Goal: Task Accomplishment & Management: Manage account settings

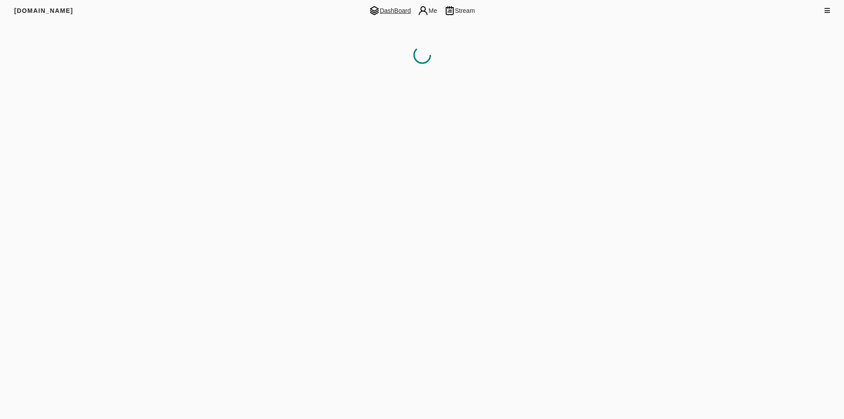
click at [393, 7] on span "DashBoard" at bounding box center [390, 10] width 49 height 11
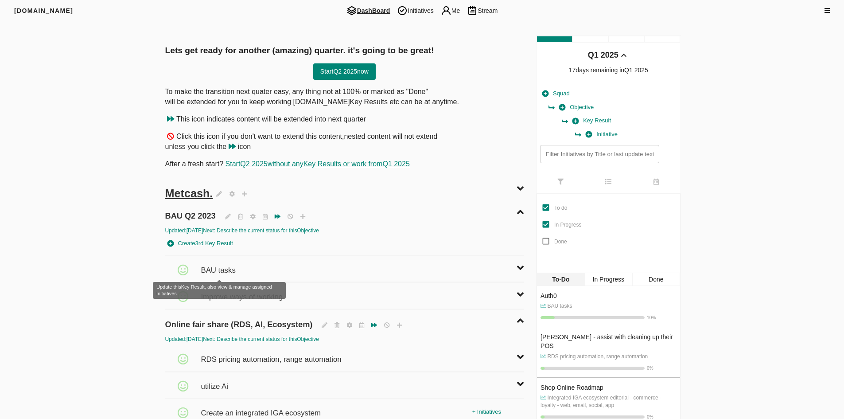
click at [227, 264] on span "BAU tasks" at bounding box center [219, 266] width 37 height 20
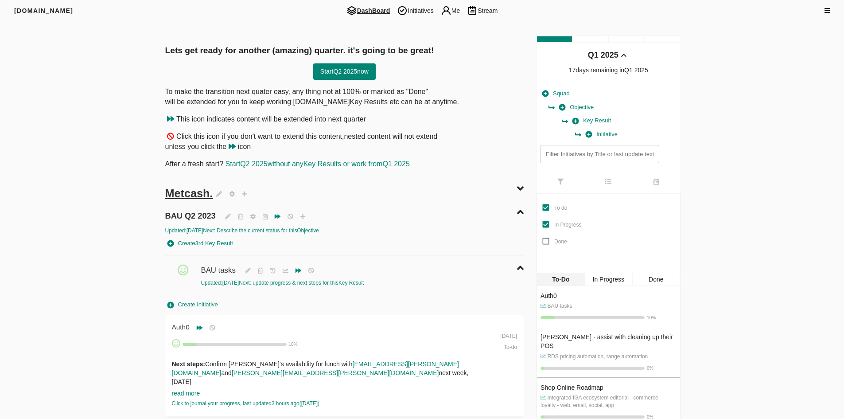
scroll to position [89, 0]
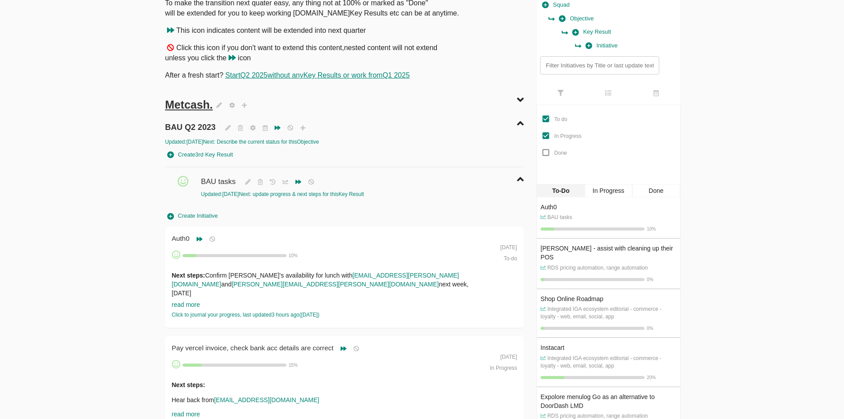
click at [551, 70] on input "text" at bounding box center [599, 65] width 119 height 18
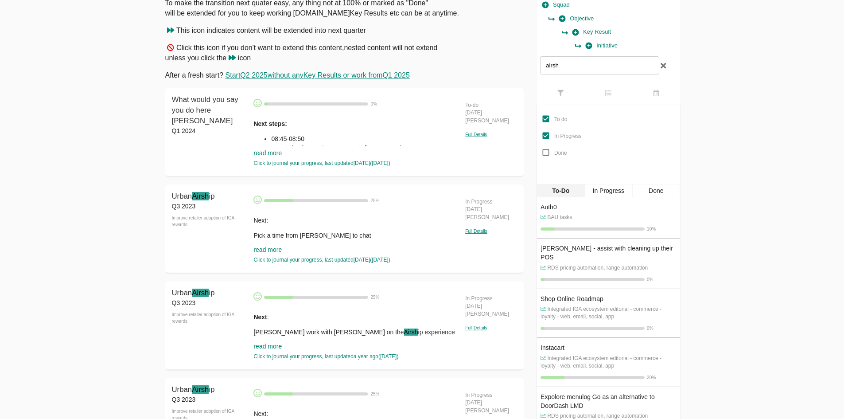
type input "airsh"
click at [269, 250] on link "read more" at bounding box center [268, 249] width 28 height 7
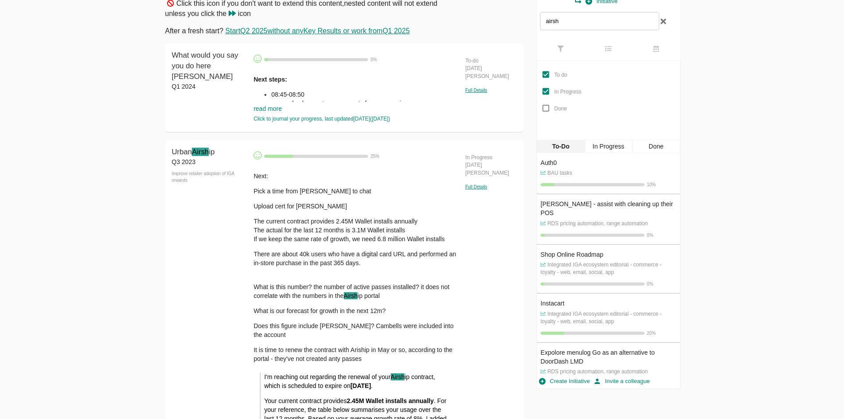
click at [196, 152] on mark "Airsh" at bounding box center [200, 152] width 17 height 8
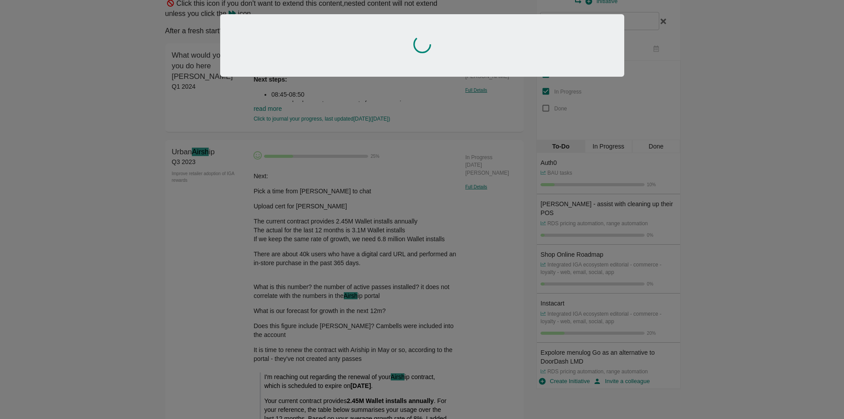
scroll to position [4, 0]
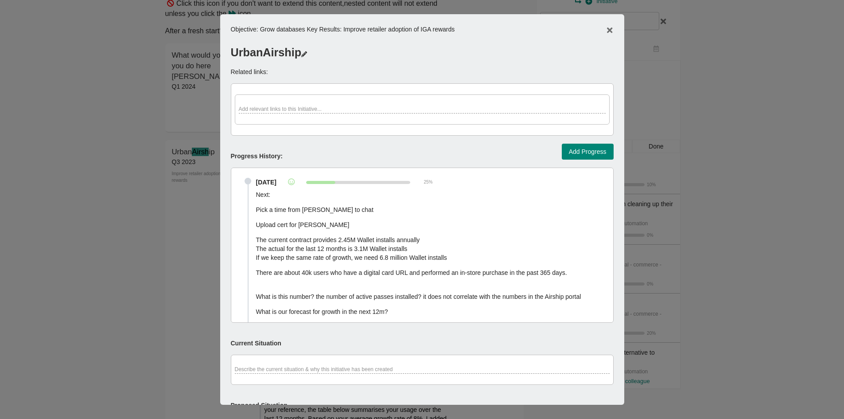
click at [581, 144] on button "Add Progress" at bounding box center [588, 152] width 52 height 16
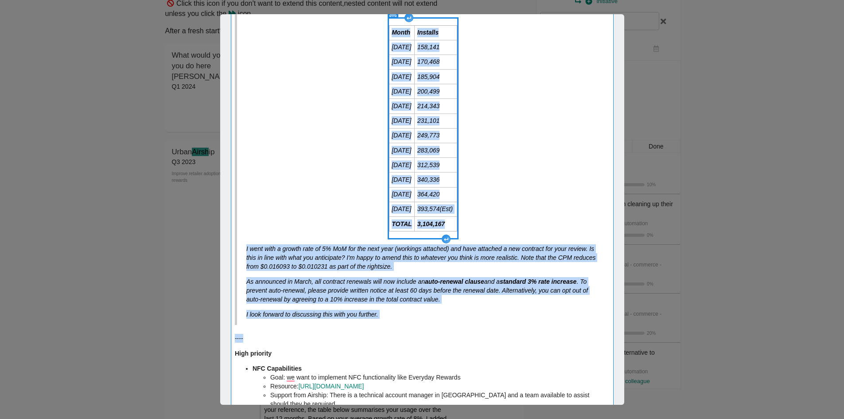
scroll to position [310, 0]
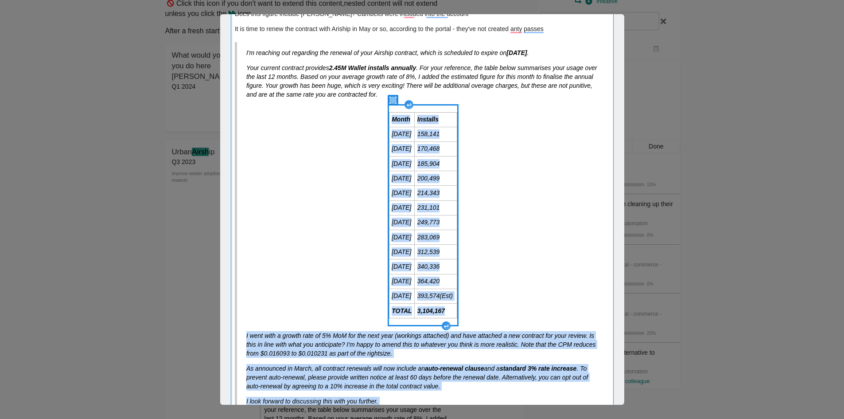
drag, startPoint x: 396, startPoint y: 237, endPoint x: 369, endPoint y: 138, distance: 102.6
click at [369, 138] on div "Next: Pick a time from [PERSON_NAME] to chat Upload cert for [PERSON_NAME] The …" at bounding box center [422, 380] width 383 height 1018
click at [344, 221] on blockquote "I'm reaching out regarding the renewal of your Airship contract, which is sched…" at bounding box center [422, 227] width 375 height 370
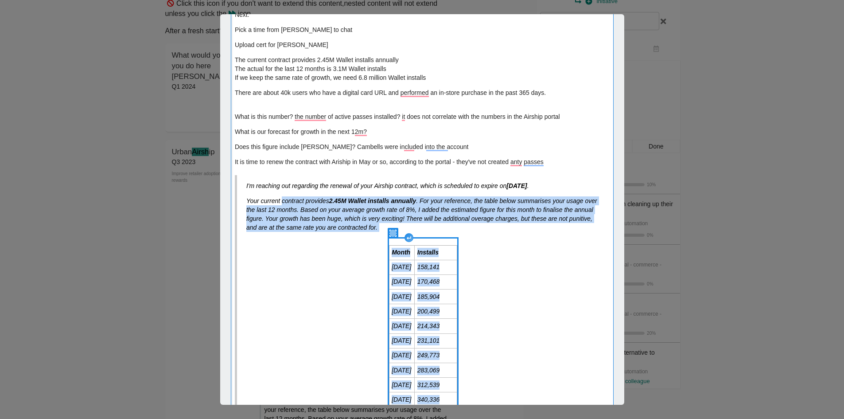
scroll to position [0, 0]
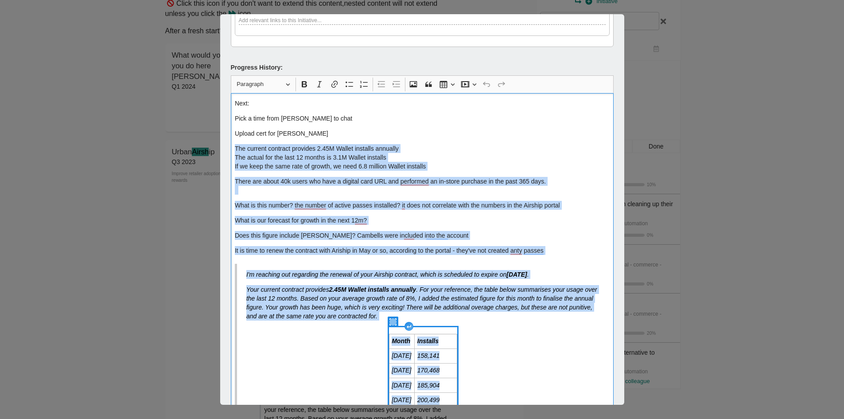
drag, startPoint x: 391, startPoint y: 264, endPoint x: 229, endPoint y: 146, distance: 200.5
click at [229, 146] on div "Objective : Grow databases Key Result s: Improve retailer adoption of IGA rewar…" at bounding box center [422, 209] width 404 height 390
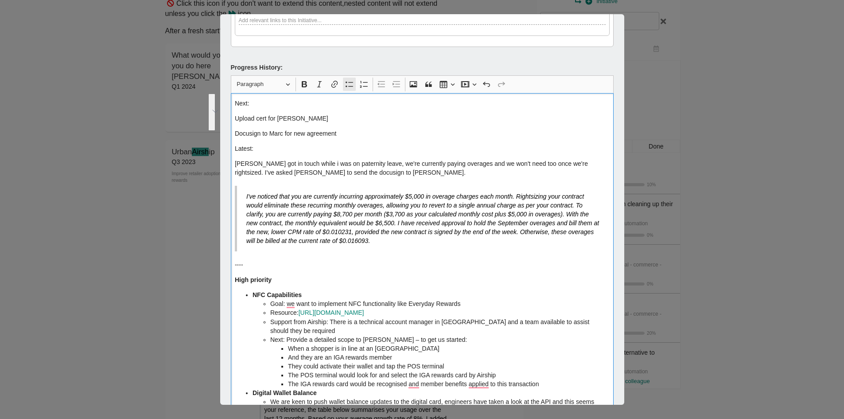
click at [344, 82] on button "Bulleted List Bulleted List" at bounding box center [349, 84] width 13 height 13
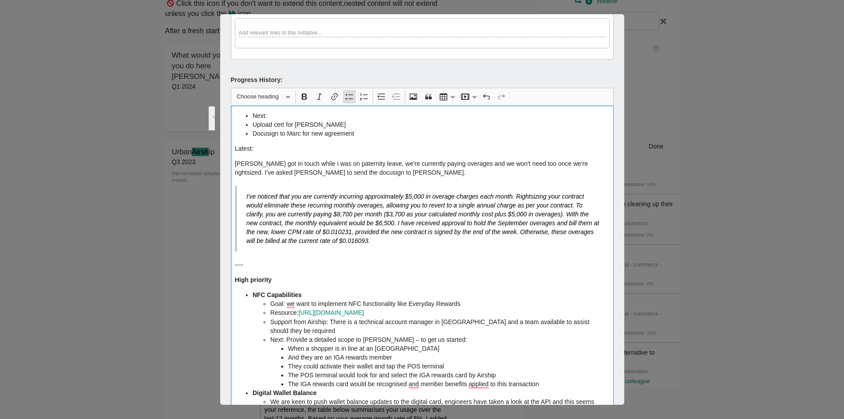
click at [244, 119] on ul "Next: Upload cert for [PERSON_NAME] Docusign to Marc for new agreement" at bounding box center [422, 124] width 375 height 27
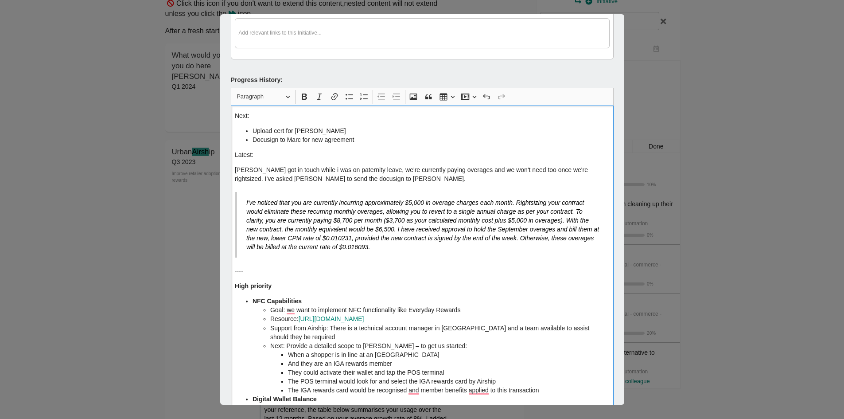
scroll to position [82, 0]
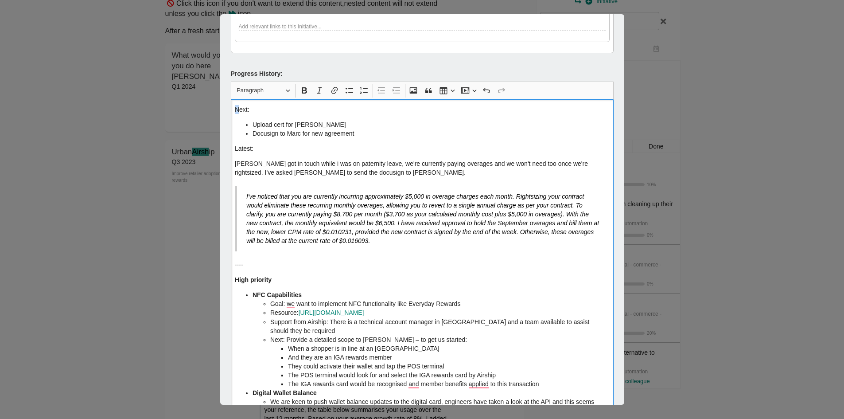
click at [238, 105] on div "Next: Upload cert for [PERSON_NAME] Docusign to [PERSON_NAME] for new agreement…" at bounding box center [422, 413] width 383 height 629
click at [238, 105] on p "Next:" at bounding box center [422, 109] width 375 height 9
click at [237, 105] on p "Next:" at bounding box center [422, 109] width 375 height 9
click at [247, 151] on p "Latest:" at bounding box center [422, 148] width 375 height 9
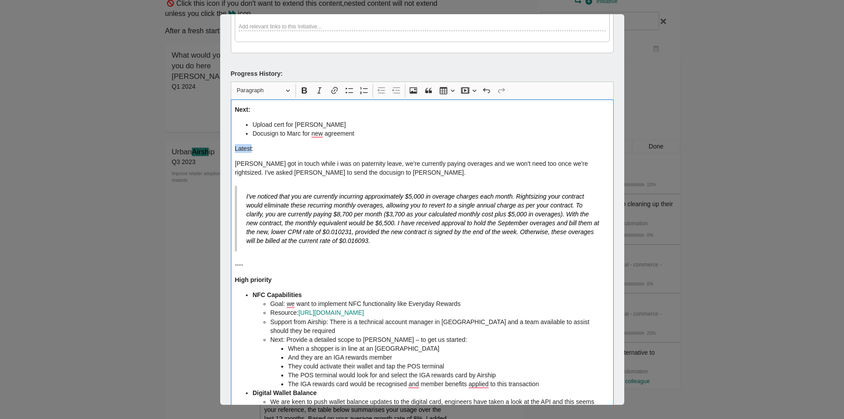
click at [247, 150] on p "Latest:" at bounding box center [422, 148] width 375 height 9
click at [419, 180] on div "Next: Upload cert for [PERSON_NAME] Docusign to [PERSON_NAME] for new agreement…" at bounding box center [422, 413] width 383 height 629
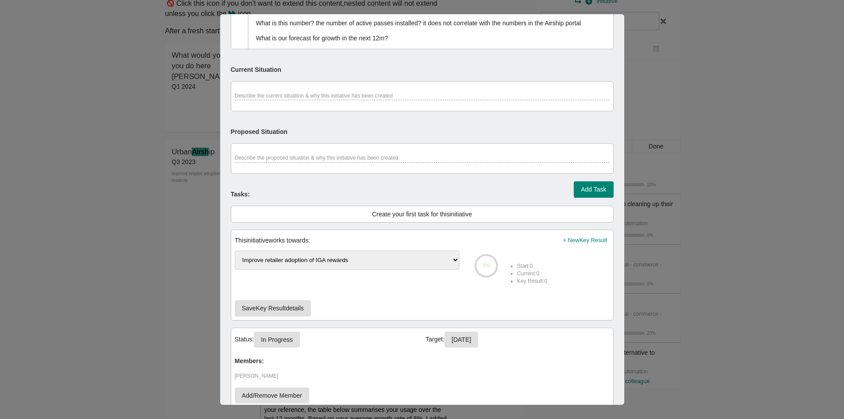
scroll to position [1050, 0]
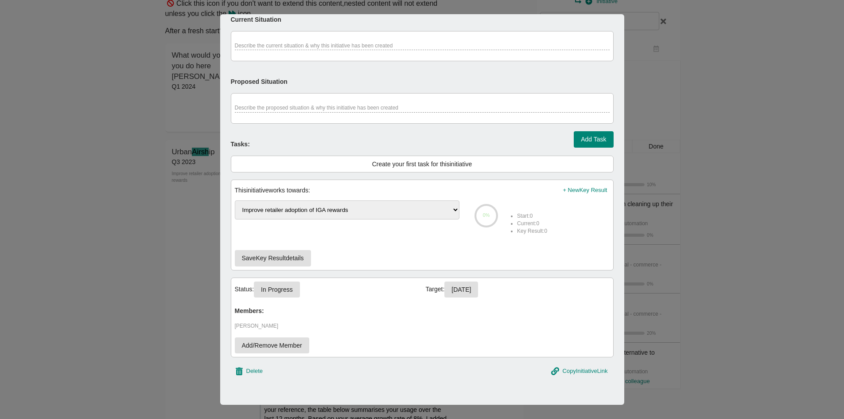
click at [582, 140] on span "Add Task" at bounding box center [593, 139] width 25 height 11
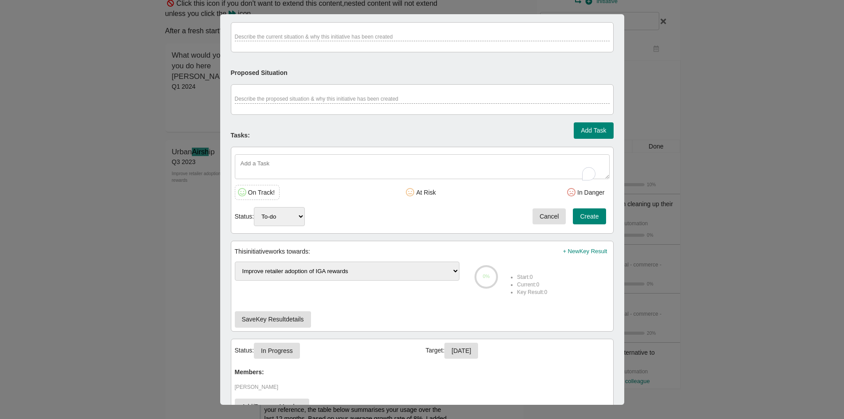
click at [540, 219] on span "Cancel" at bounding box center [550, 216] width 20 height 11
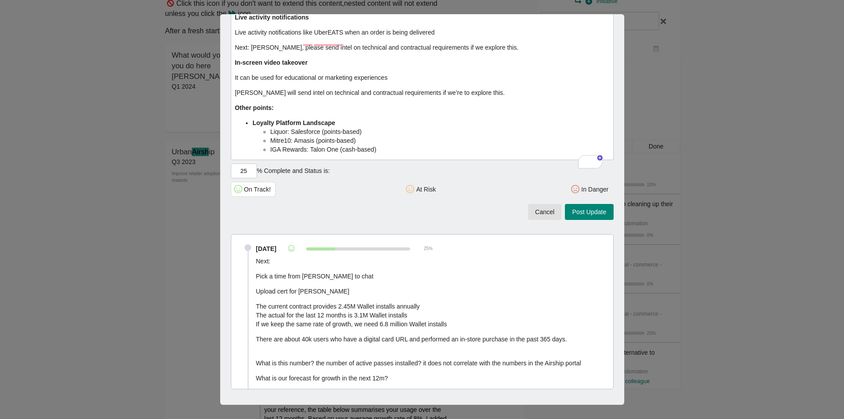
scroll to position [651, 0]
click at [579, 218] on span "Post Update" at bounding box center [589, 212] width 34 height 11
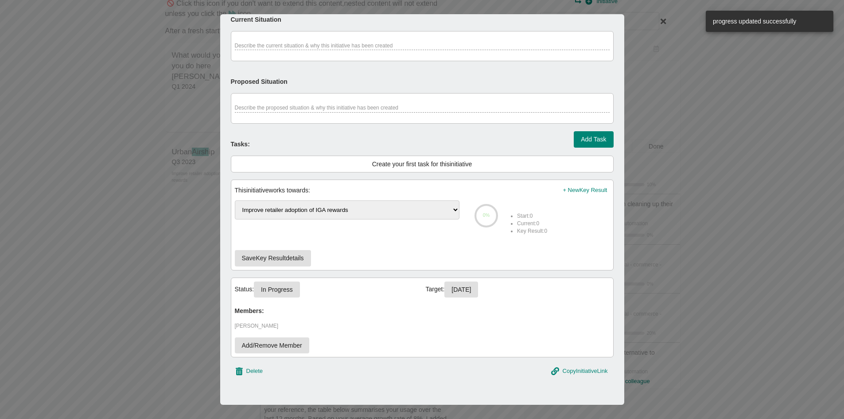
scroll to position [0, 0]
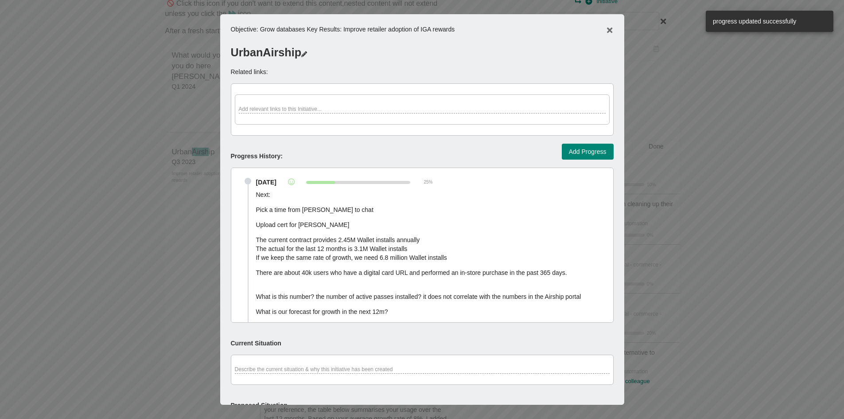
click at [88, 181] on div at bounding box center [422, 209] width 844 height 419
